Goal: Use online tool/utility

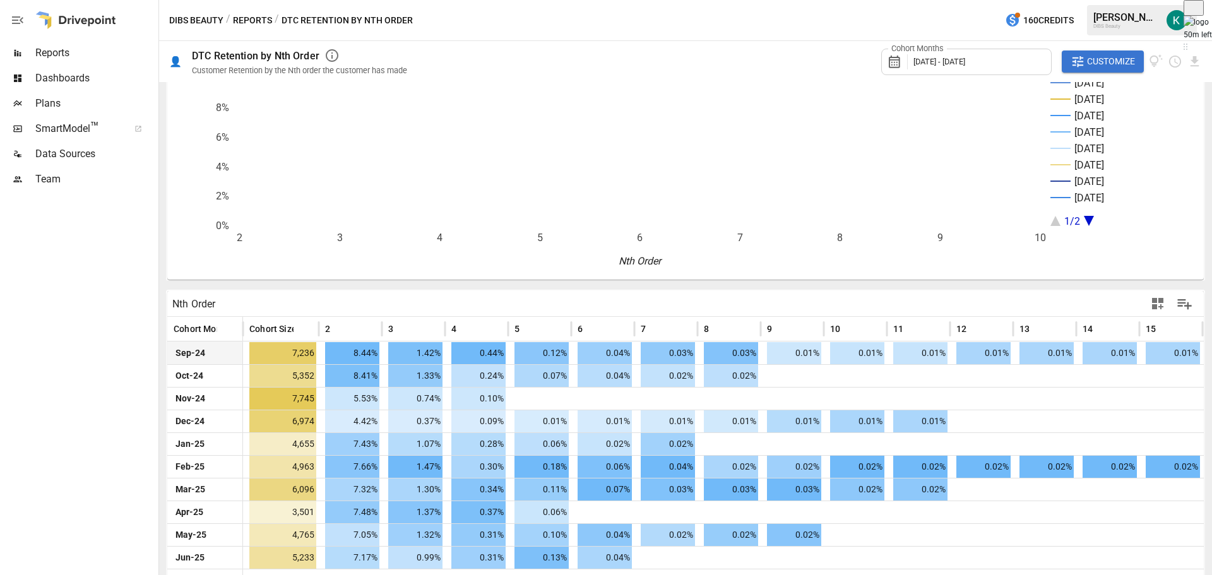
scroll to position [75, 0]
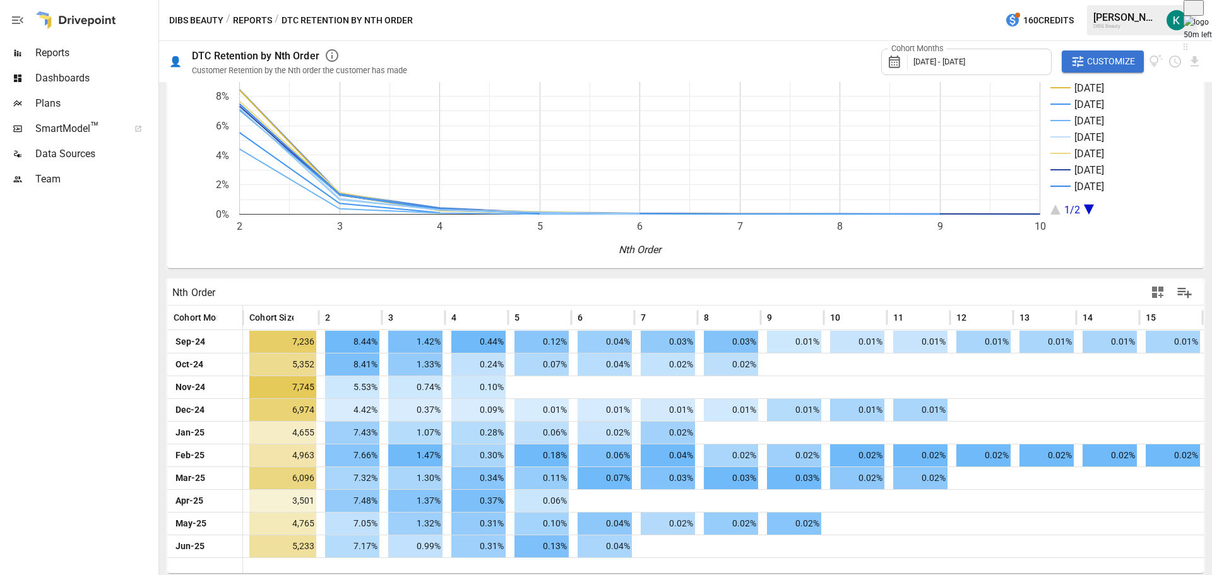
click at [1091, 53] on button "Customize" at bounding box center [1103, 62] width 82 height 23
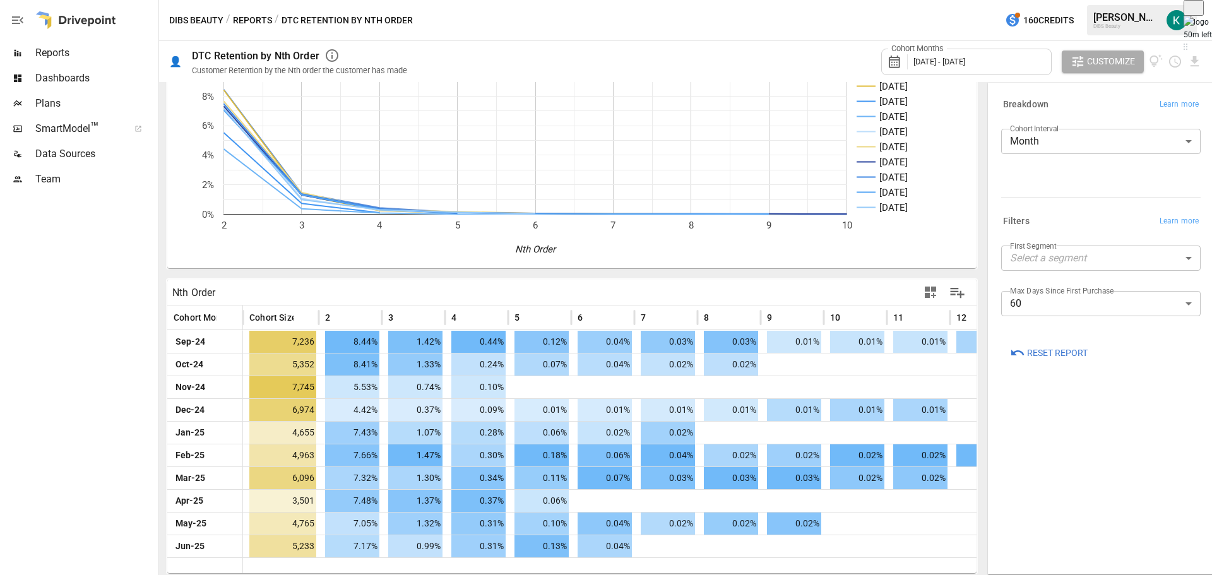
click at [1091, 0] on body "Reports Dashboards Plans SmartModel ™ Data Sources Team DIBS Beauty / Reports /…" at bounding box center [606, 0] width 1212 height 0
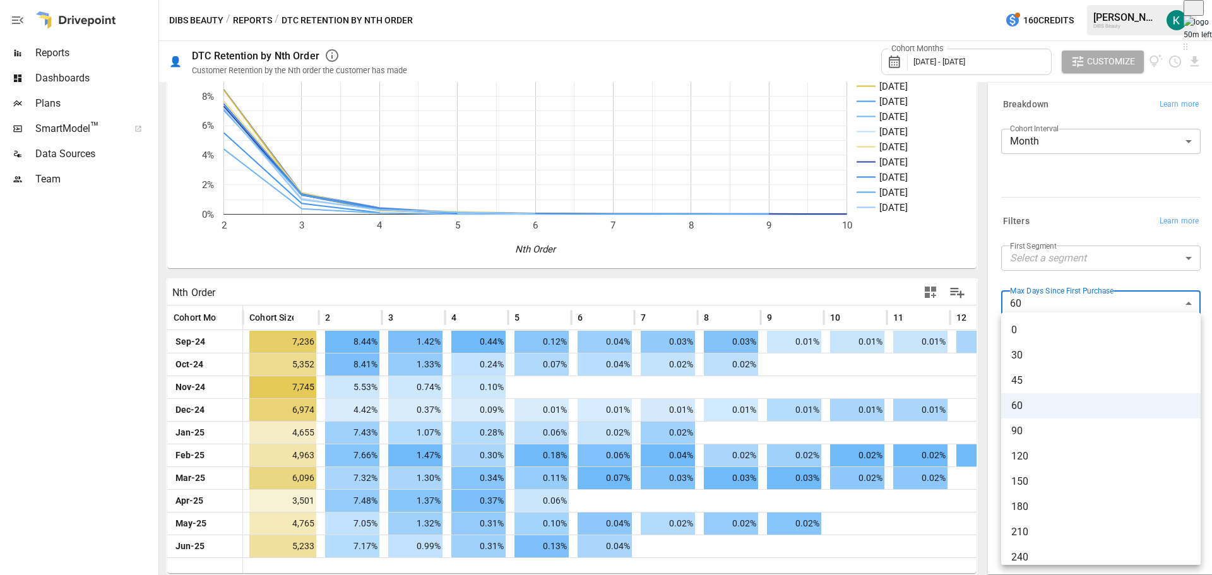
click at [1098, 302] on div at bounding box center [606, 287] width 1212 height 575
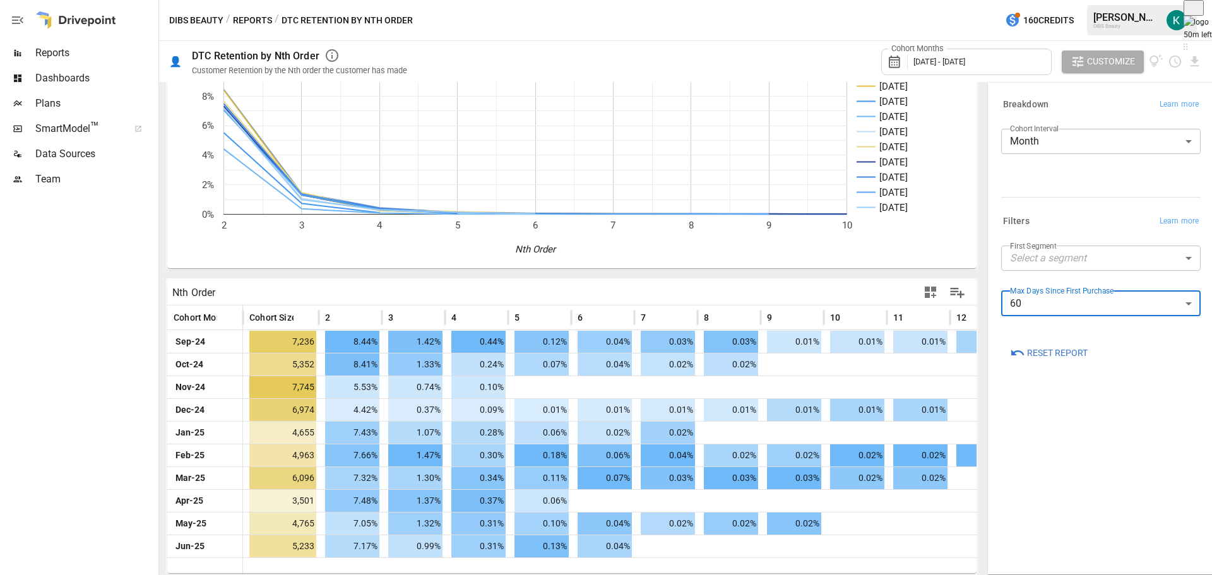
click at [1098, 273] on div "First Segment Select a segment ​" at bounding box center [1102, 263] width 200 height 35
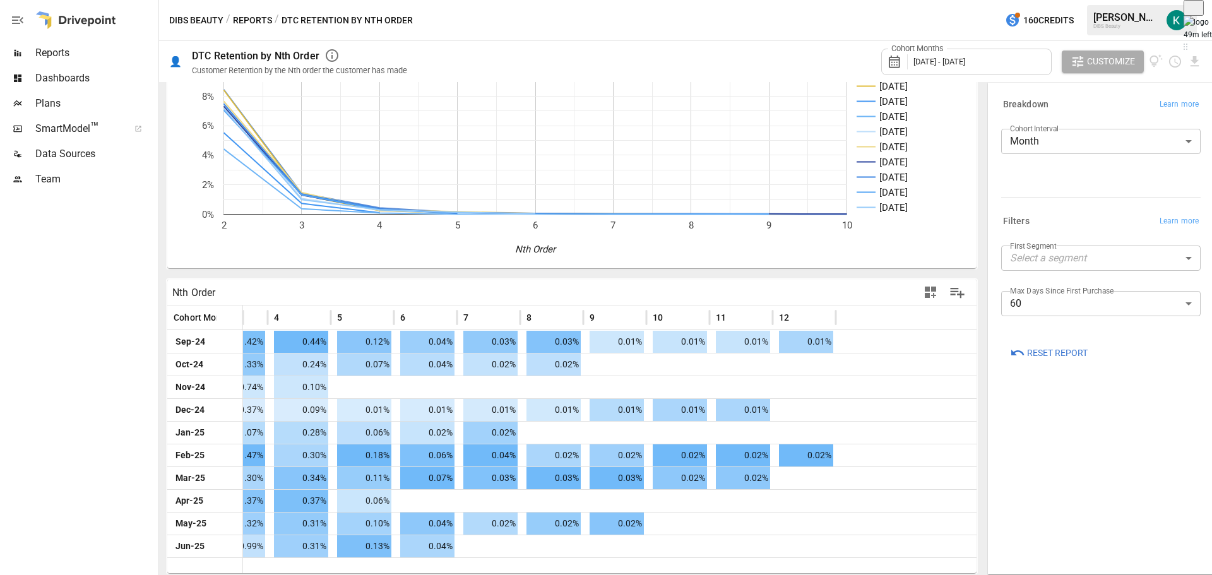
scroll to position [0, 0]
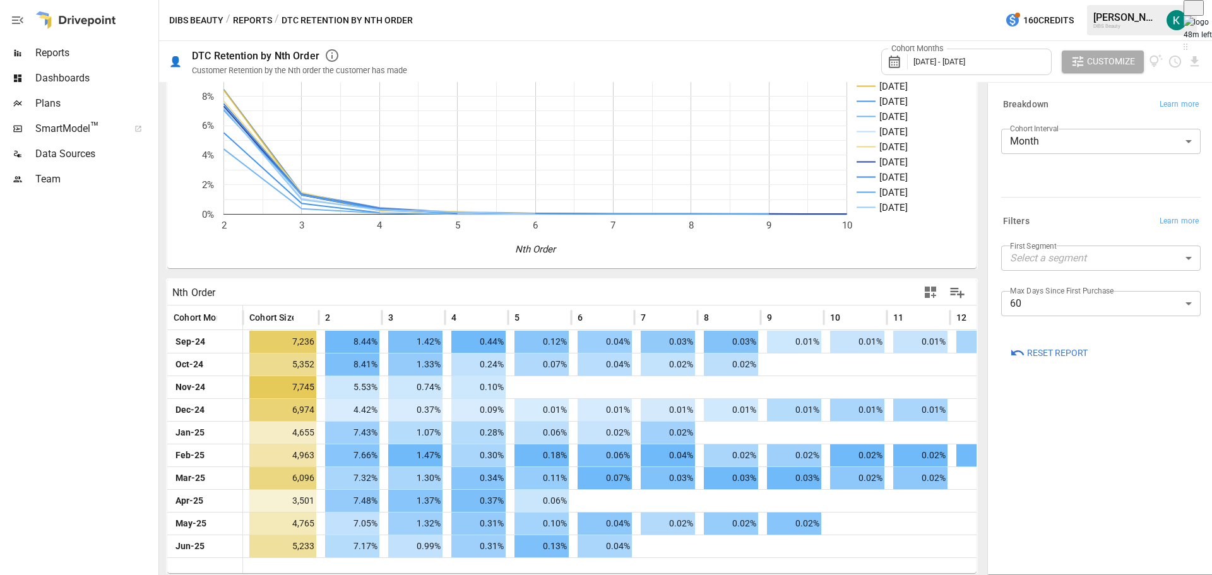
click at [1127, 0] on body "Reports Dashboards Plans SmartModel ™ Data Sources Team DIBS Beauty / Reports /…" at bounding box center [606, 0] width 1212 height 0
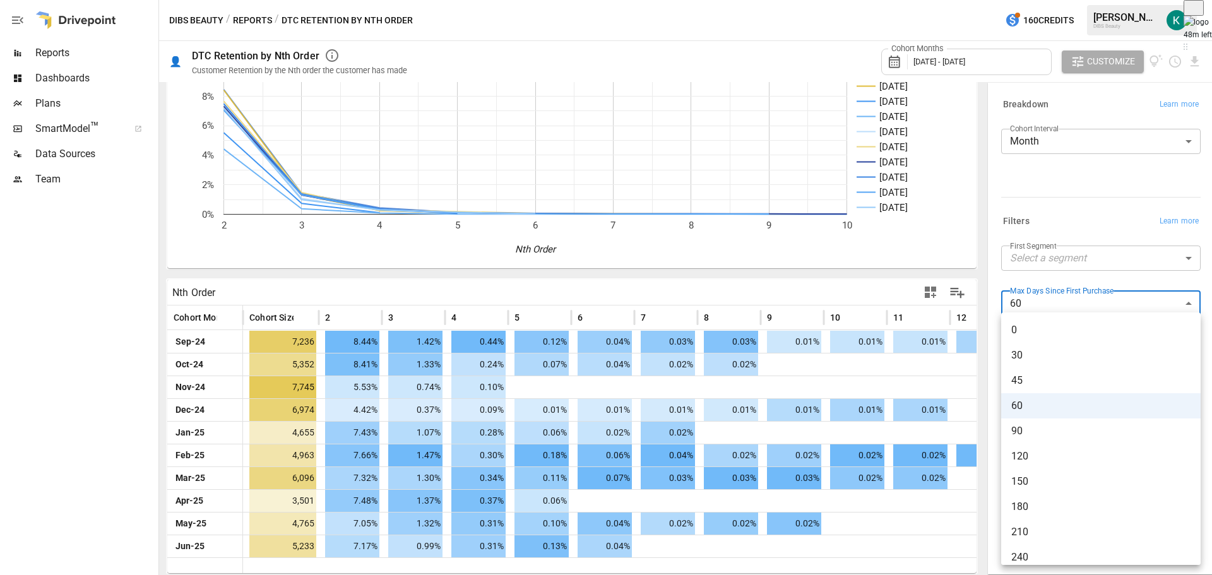
click at [1106, 466] on li "120" at bounding box center [1102, 456] width 200 height 25
type input "***"
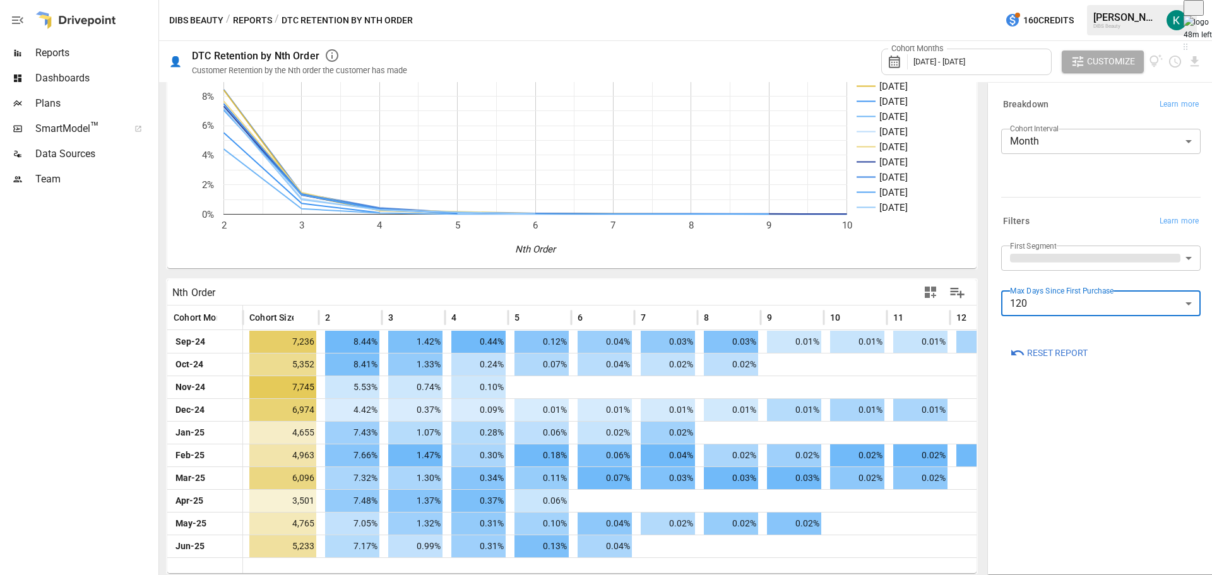
click at [1095, 519] on div "Breakdown Learn more Cohort Interval Month ***** ​ Filters Learn more First Seg…" at bounding box center [1101, 329] width 220 height 486
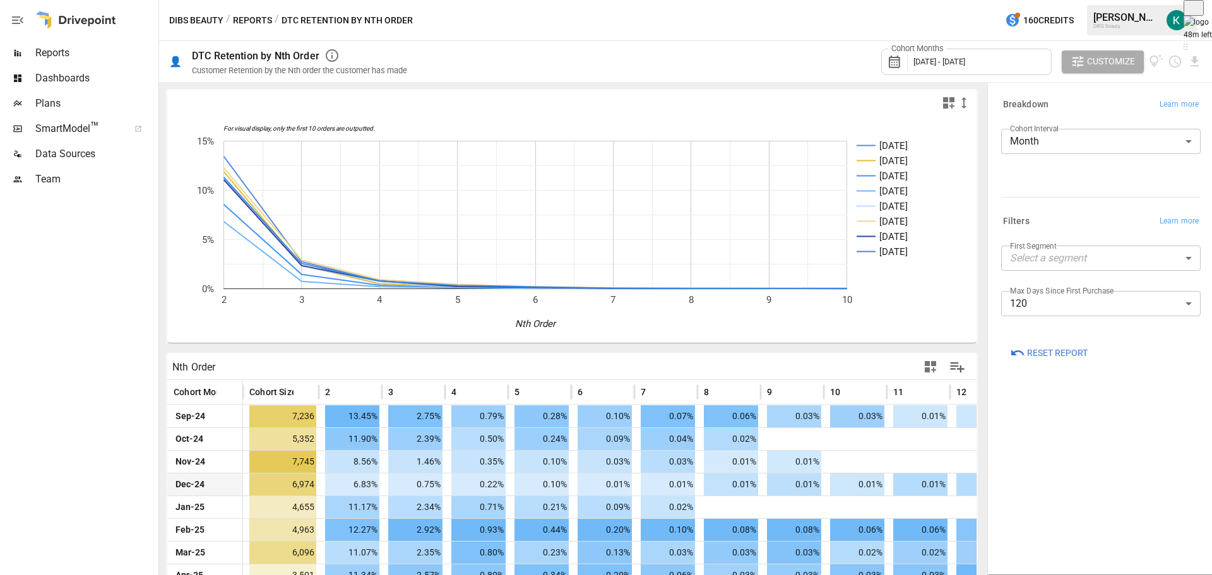
scroll to position [40, 0]
